Goal: Check status

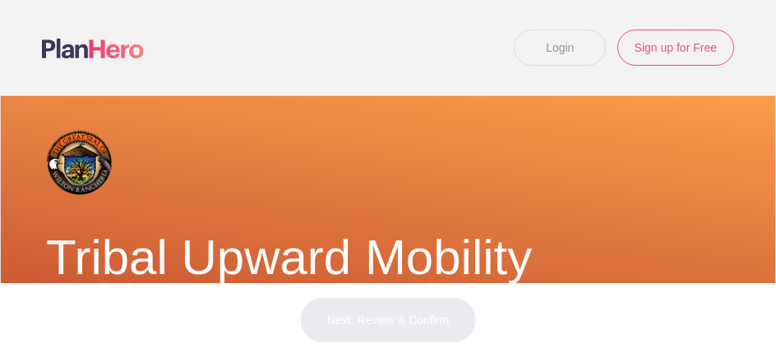
click at [454, 148] on div at bounding box center [388, 162] width 684 height 67
